Goal: Book appointment/travel/reservation

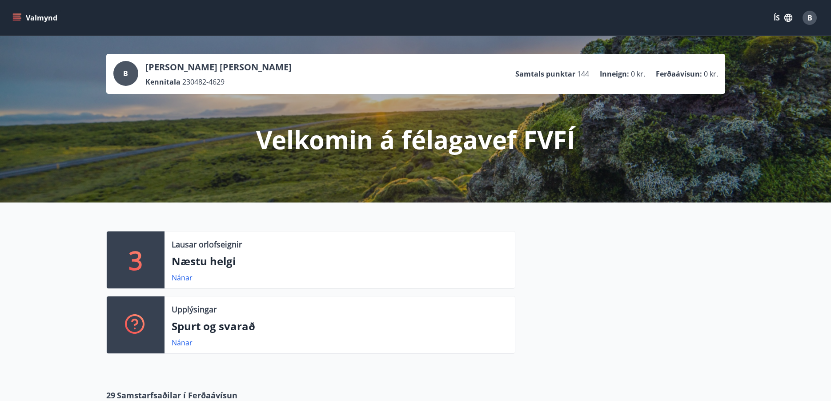
click at [221, 255] on p "Næstu helgi" at bounding box center [340, 260] width 336 height 15
click at [40, 18] on button "Valmynd" at bounding box center [36, 18] width 50 height 16
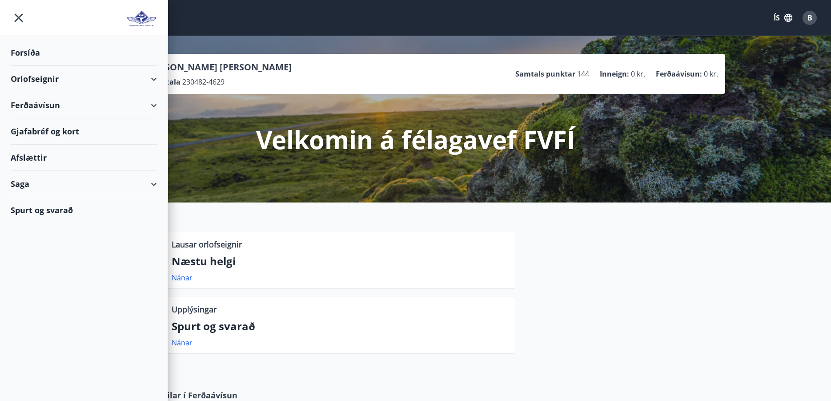
click at [47, 77] on div "Orlofseignir" at bounding box center [84, 79] width 146 height 26
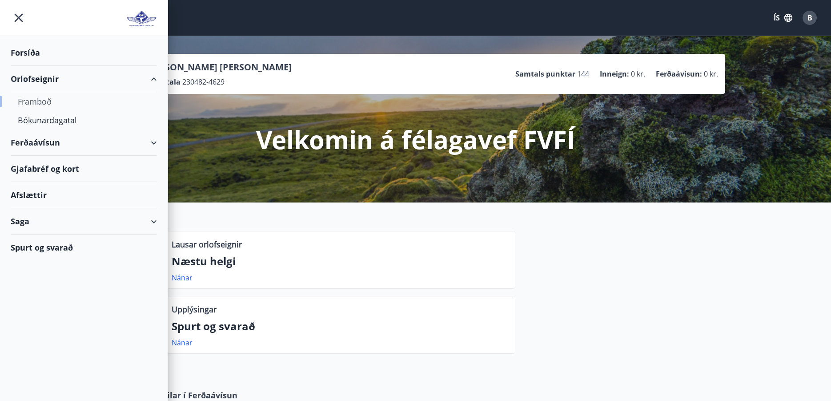
click at [31, 101] on div "Framboð" at bounding box center [84, 101] width 132 height 19
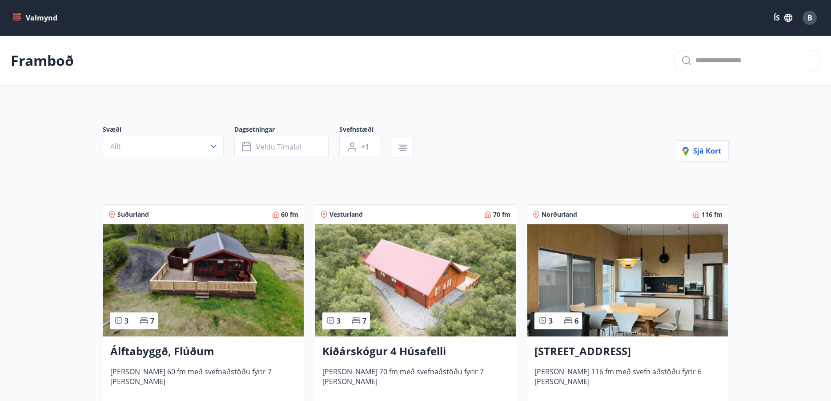
click at [44, 12] on button "Valmynd" at bounding box center [36, 18] width 50 height 16
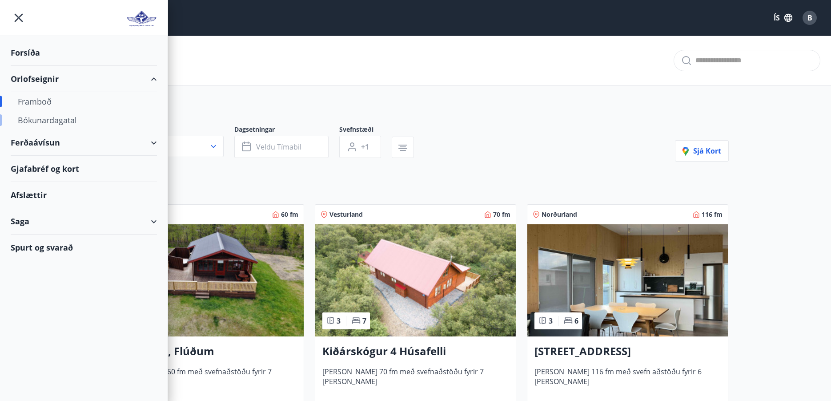
click at [47, 120] on div "Bókunardagatal" at bounding box center [84, 120] width 132 height 19
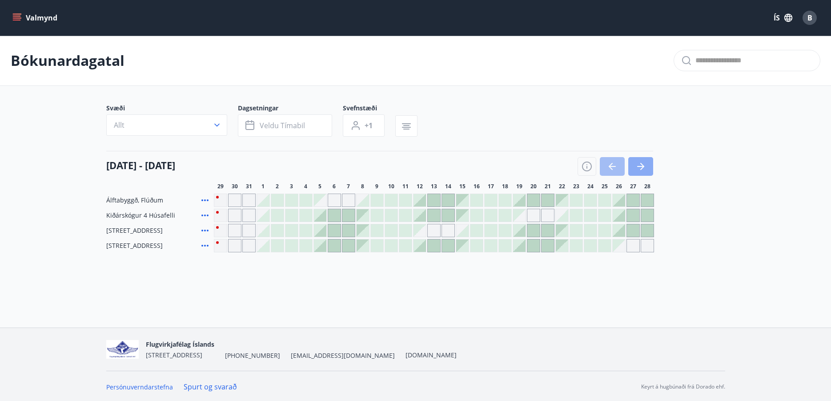
click at [640, 174] on button "button" at bounding box center [640, 166] width 25 height 19
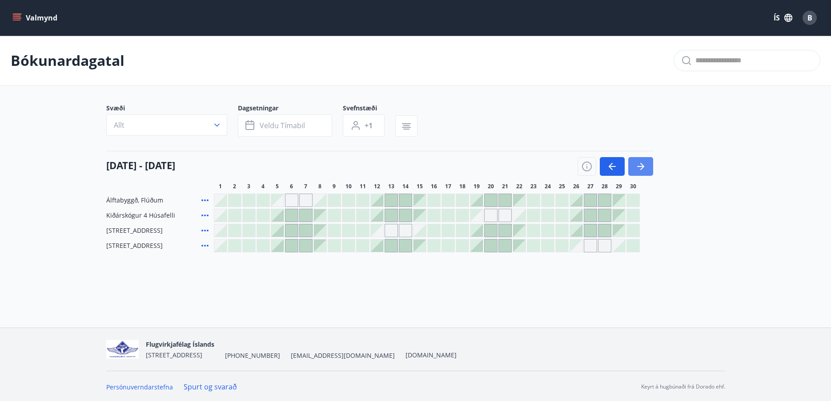
click at [640, 165] on icon "button" at bounding box center [640, 166] width 11 height 11
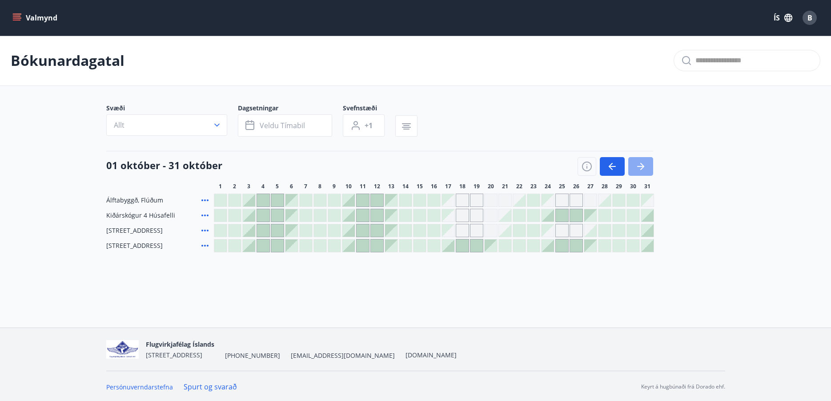
click at [637, 167] on icon "button" at bounding box center [640, 166] width 11 height 11
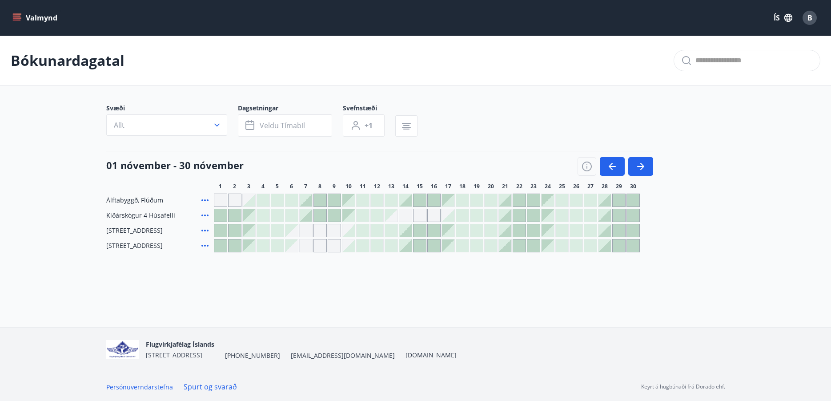
click at [14, 18] on icon "menu" at bounding box center [18, 17] width 10 height 1
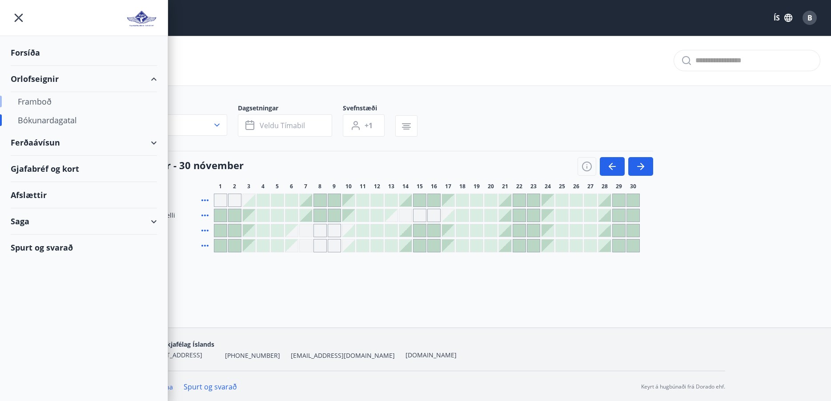
click at [33, 106] on div "Framboð" at bounding box center [84, 101] width 132 height 19
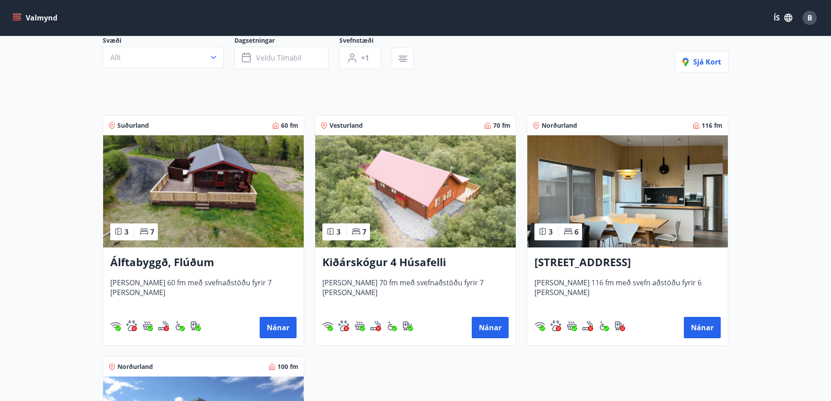
click at [394, 266] on h3 "Kiðárskógur 4 Húsafelli" at bounding box center [415, 262] width 186 height 16
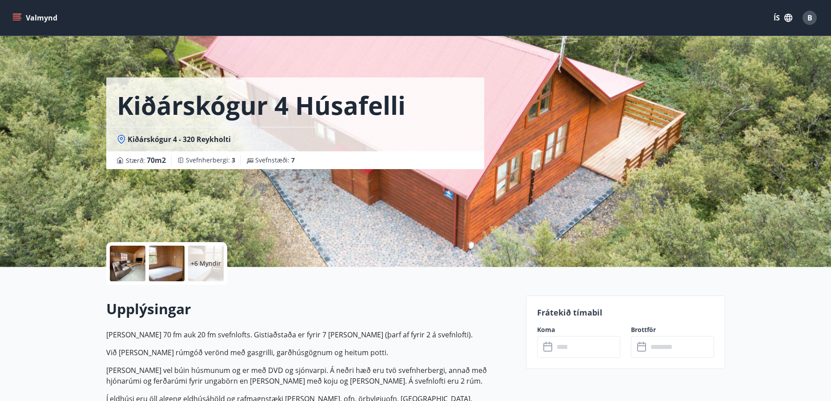
click at [673, 213] on div "Kiðárskógur 4 Húsafelli Kiðárskógur 4 - 320 Reykholti Stærð : 70 m2 [GEOGRAPHIC…" at bounding box center [415, 133] width 619 height 267
click at [281, 209] on div "Kiðárskógur 4 Húsafelli Kiðárskógur 4 - 320 Reykholti Stærð : 70 m2 [GEOGRAPHIC…" at bounding box center [312, 133] width 413 height 267
click at [124, 267] on div at bounding box center [128, 263] width 36 height 36
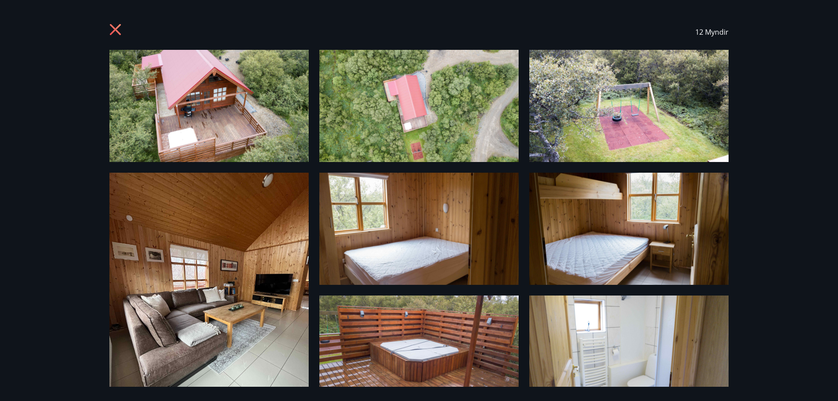
click at [214, 119] on img at bounding box center [208, 106] width 199 height 112
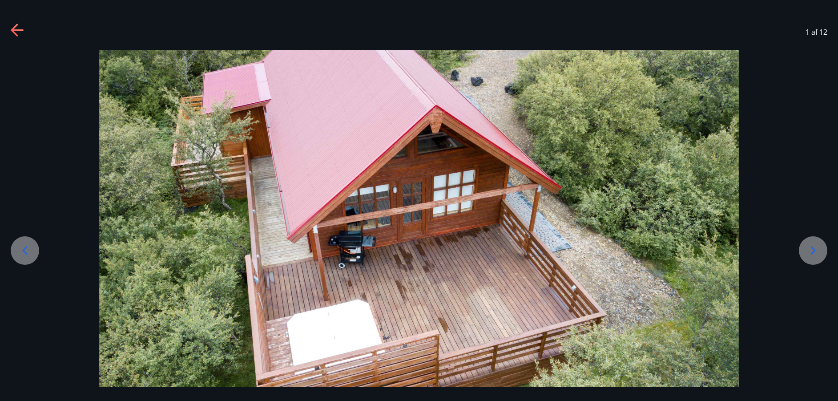
click at [811, 250] on icon at bounding box center [813, 250] width 14 height 14
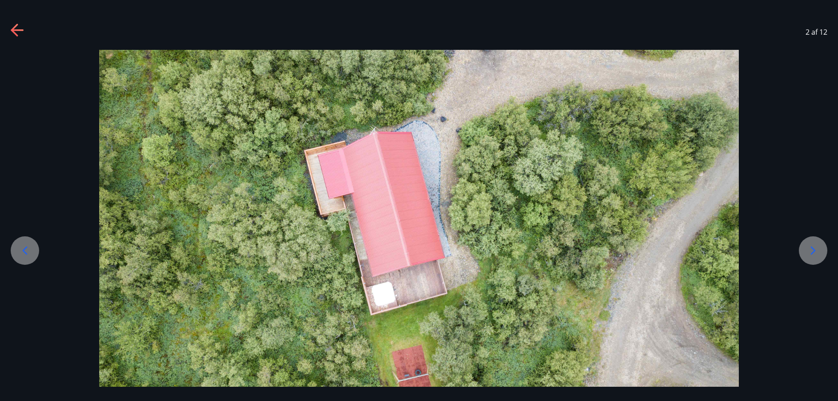
click at [801, 251] on div at bounding box center [812, 250] width 28 height 28
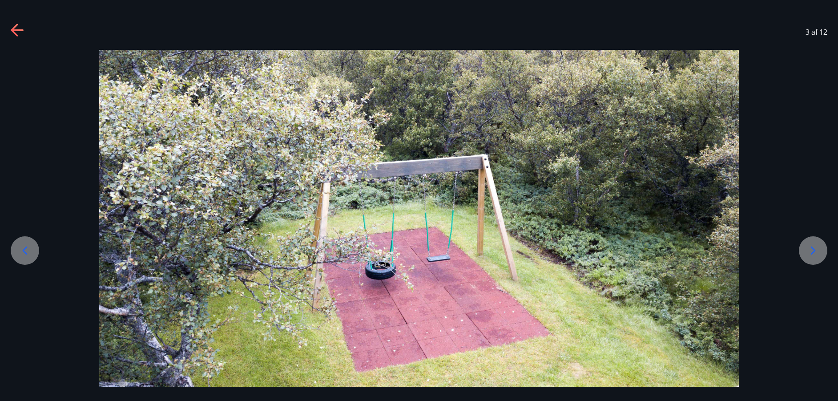
click at [801, 251] on div at bounding box center [812, 250] width 28 height 28
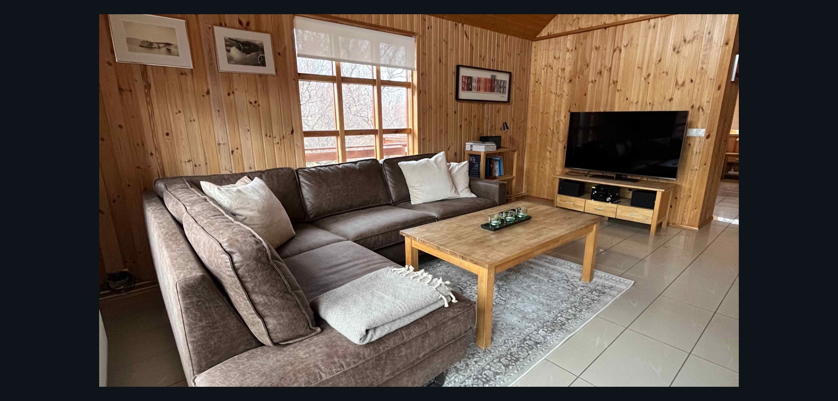
scroll to position [267, 0]
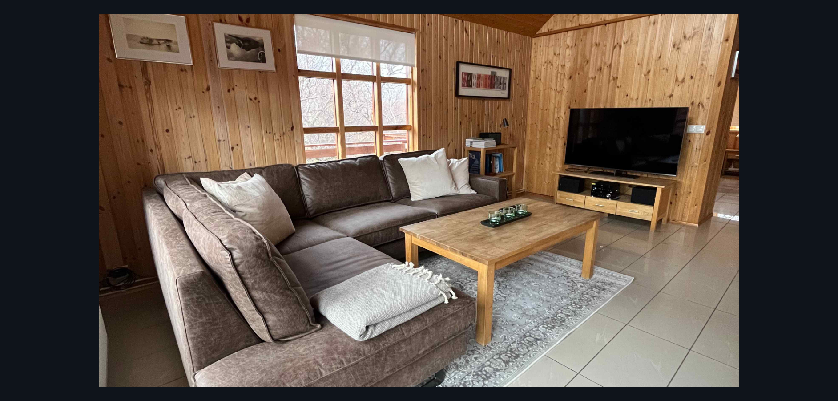
click at [494, 205] on img at bounding box center [418, 209] width 639 height 852
click at [682, 227] on img at bounding box center [418, 209] width 639 height 852
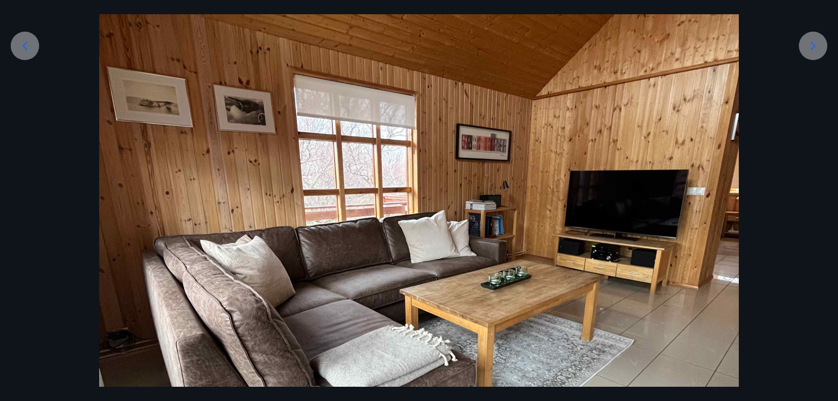
scroll to position [89, 0]
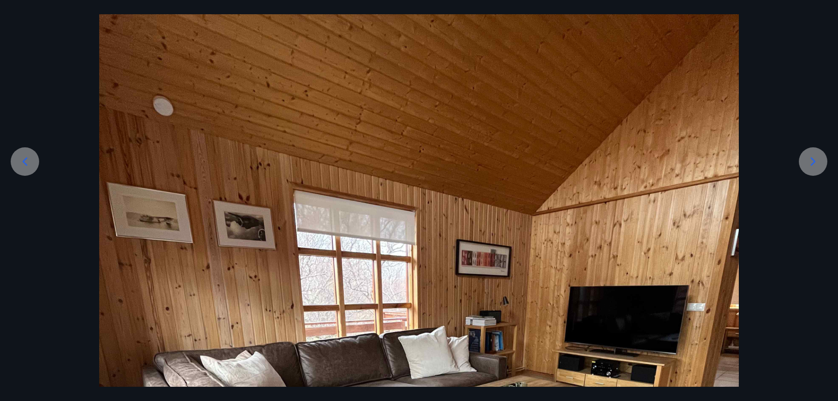
click at [815, 165] on icon at bounding box center [813, 161] width 14 height 14
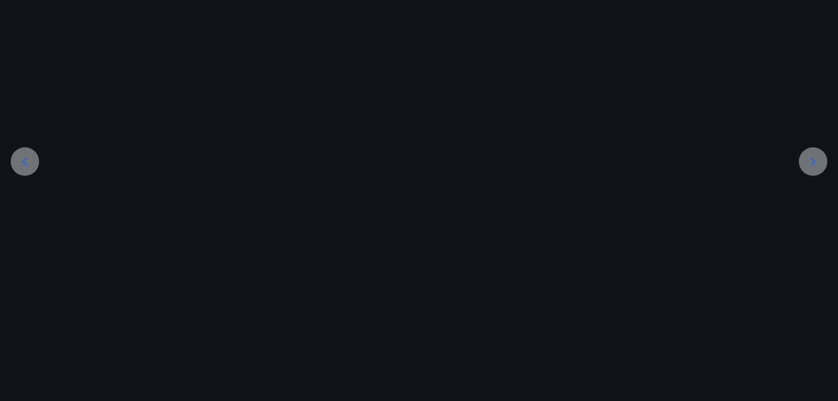
scroll to position [23, 0]
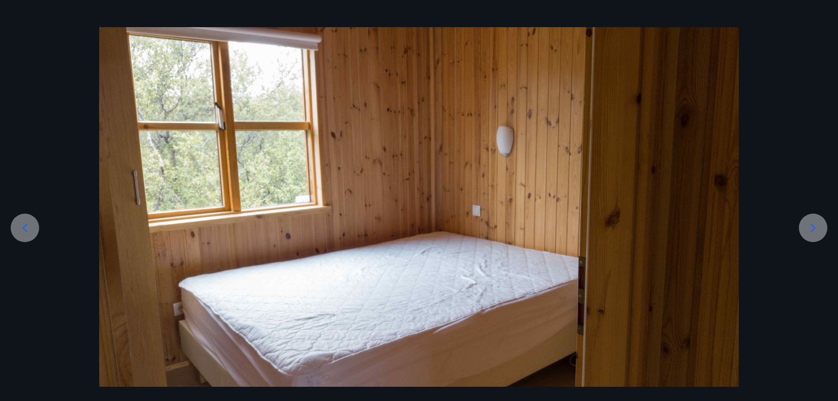
click at [354, 195] on img at bounding box center [418, 206] width 639 height 359
click at [807, 232] on icon at bounding box center [813, 228] width 14 height 14
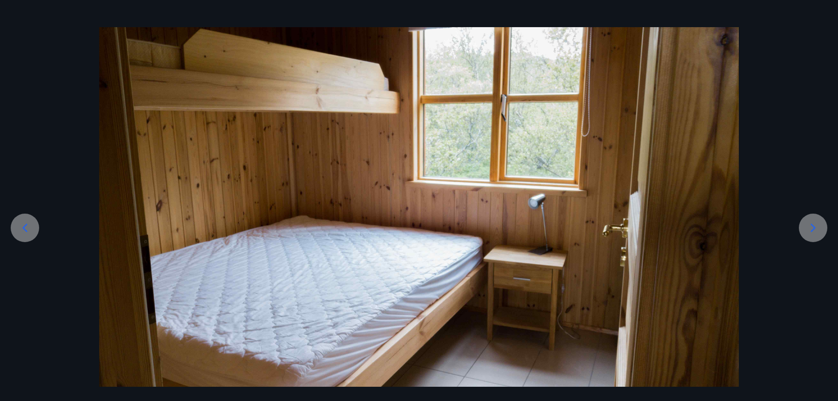
click at [809, 226] on icon at bounding box center [813, 228] width 14 height 14
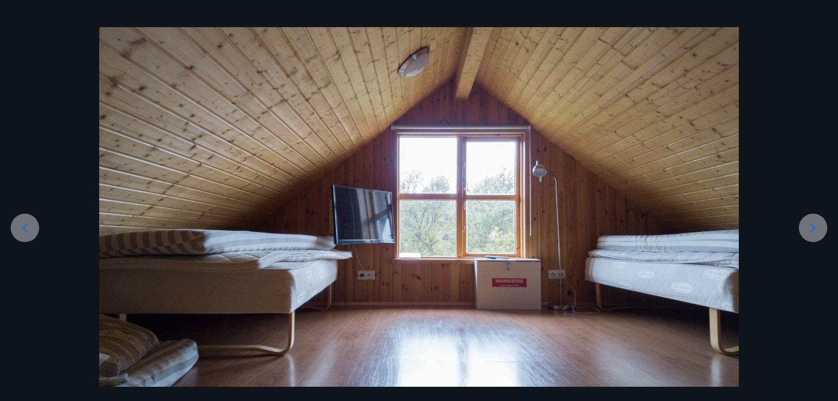
click at [815, 228] on icon at bounding box center [813, 228] width 14 height 14
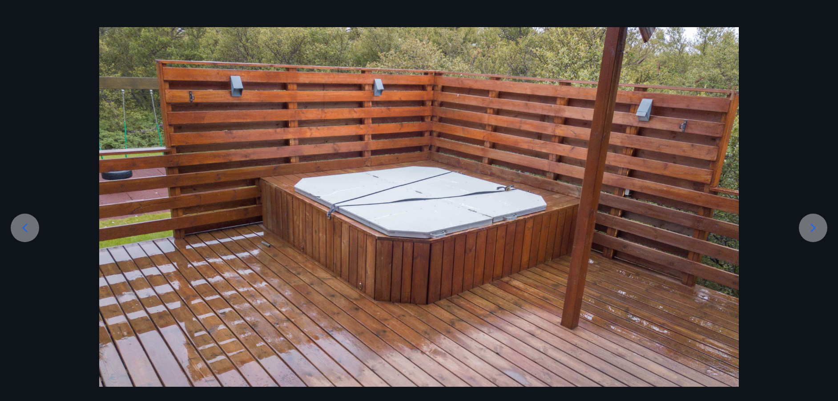
click at [809, 225] on icon at bounding box center [813, 228] width 14 height 14
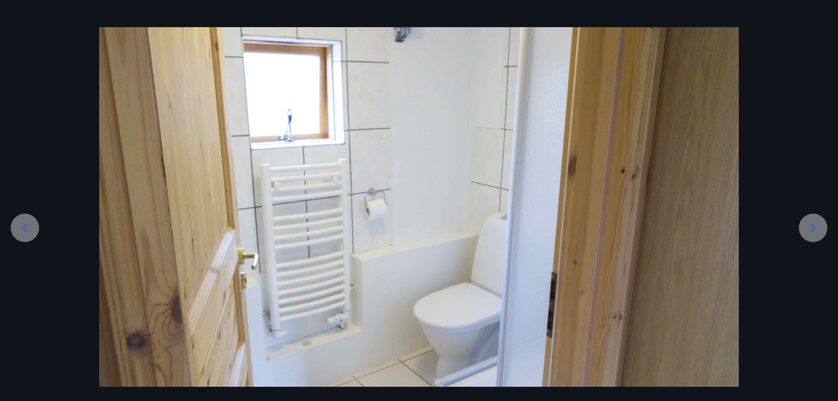
drag, startPoint x: 428, startPoint y: 247, endPoint x: 646, endPoint y: 228, distance: 218.7
click at [642, 228] on img at bounding box center [418, 206] width 639 height 359
click at [813, 221] on icon at bounding box center [813, 228] width 14 height 14
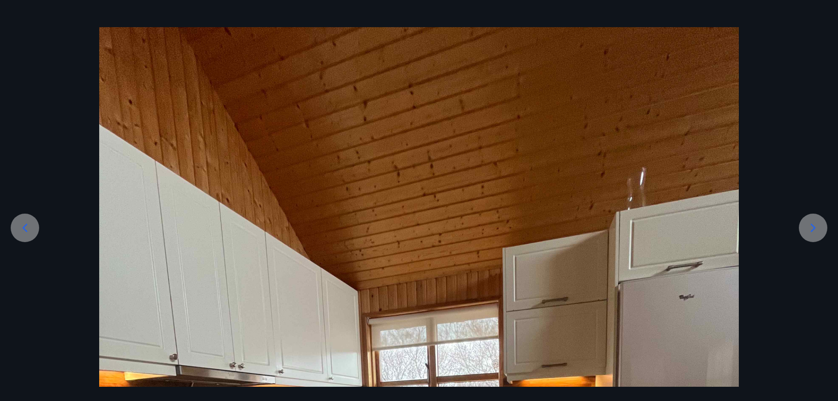
click at [806, 227] on icon at bounding box center [813, 228] width 14 height 14
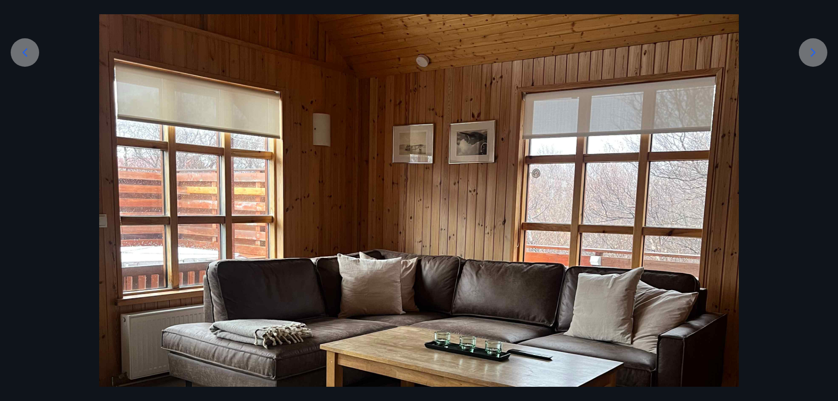
scroll to position [201, 0]
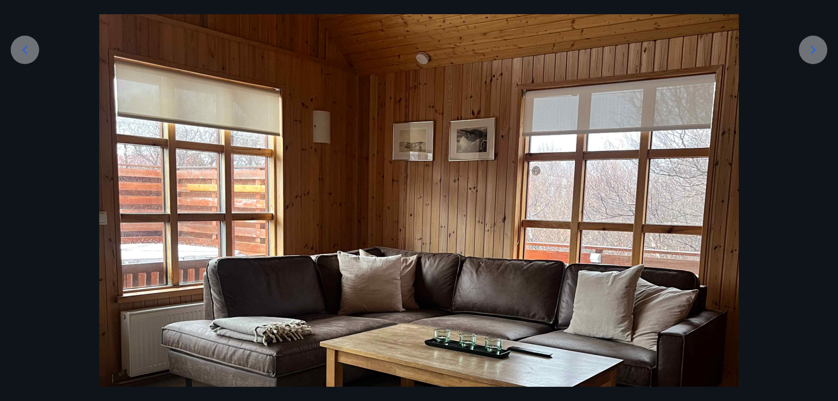
click at [810, 54] on icon at bounding box center [813, 50] width 14 height 14
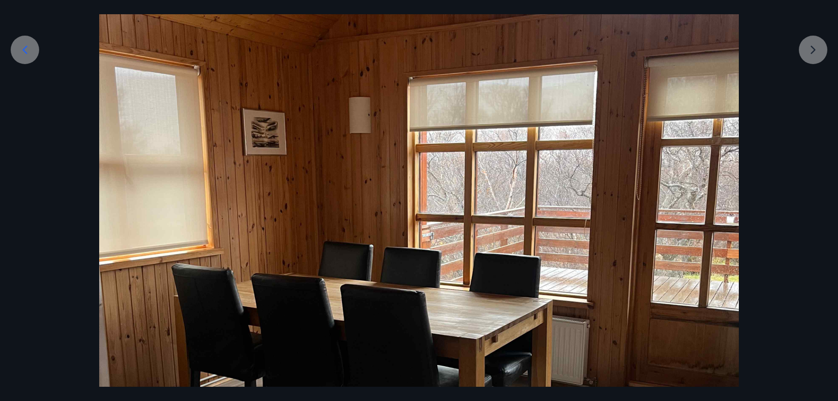
click at [409, 286] on img at bounding box center [418, 275] width 639 height 852
click at [817, 50] on div at bounding box center [419, 275] width 838 height 852
click at [811, 51] on div at bounding box center [419, 275] width 838 height 852
click at [808, 48] on div at bounding box center [419, 275] width 838 height 852
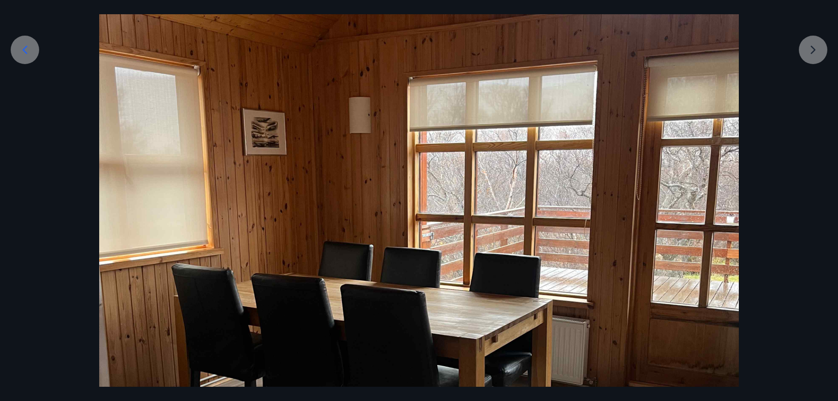
click at [808, 48] on div at bounding box center [419, 275] width 838 height 852
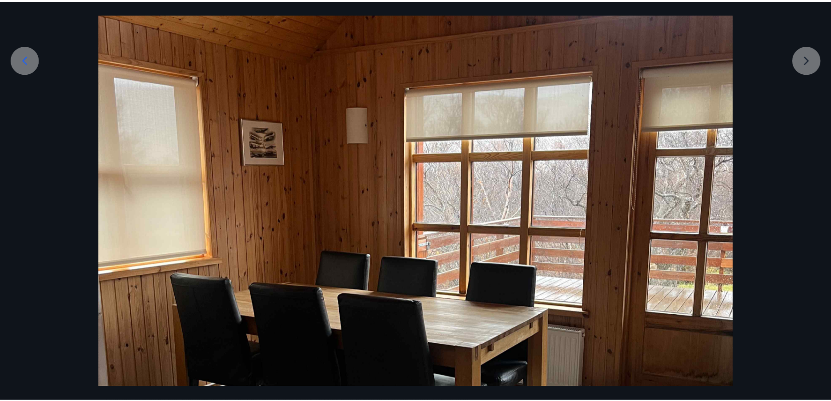
scroll to position [67, 0]
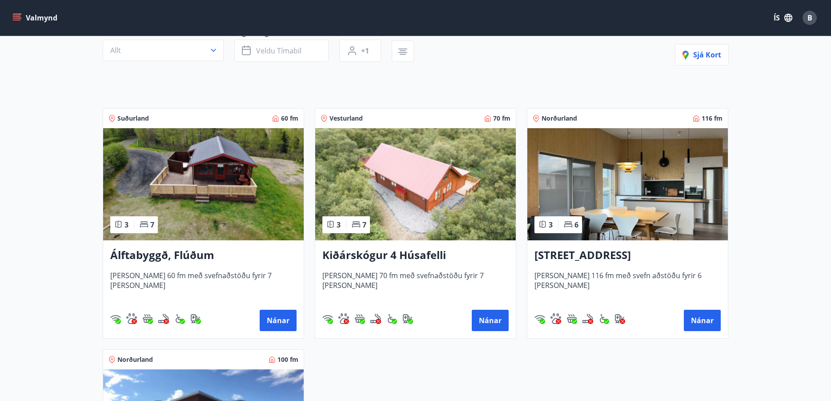
scroll to position [178, 0]
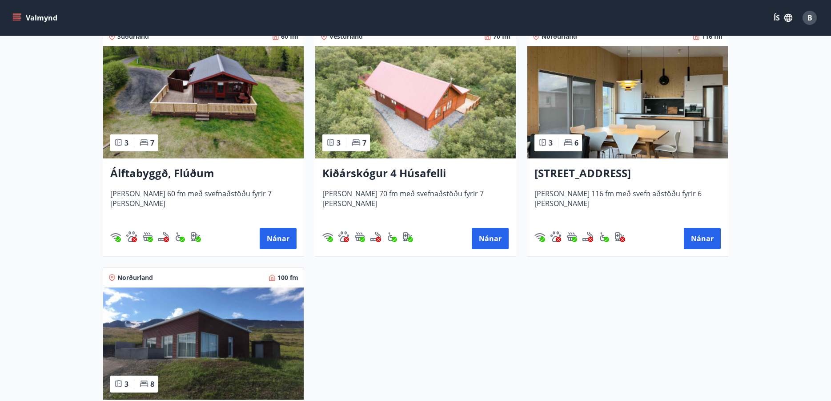
click at [389, 172] on h3 "Kiðárskógur 4 Húsafelli" at bounding box center [415, 173] width 186 height 16
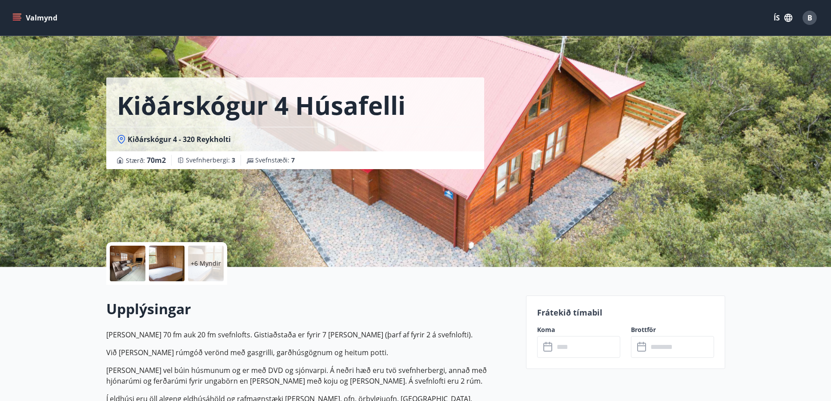
scroll to position [222, 0]
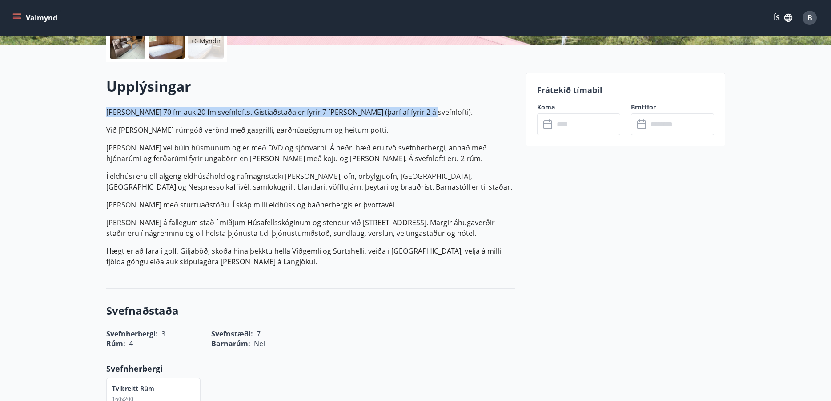
drag, startPoint x: 108, startPoint y: 111, endPoint x: 435, endPoint y: 111, distance: 326.8
click at [435, 111] on p "[PERSON_NAME] 70 fm auk 20 fm svefnlofts. Gistiaðstaða er fyrir 7 [PERSON_NAME]…" at bounding box center [310, 112] width 409 height 11
copy p "[PERSON_NAME] 70 fm auk 20 fm svefnlofts. Gistiaðstaða er fyrir 7 [PERSON_NAME]…"
